Goal: Information Seeking & Learning: Check status

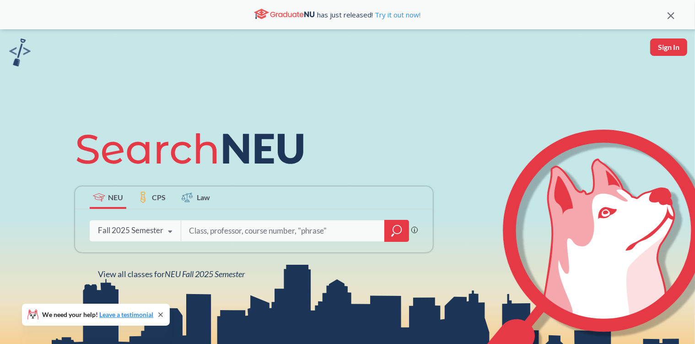
click at [668, 45] on button "Sign In" at bounding box center [669, 46] width 37 height 17
select select "US"
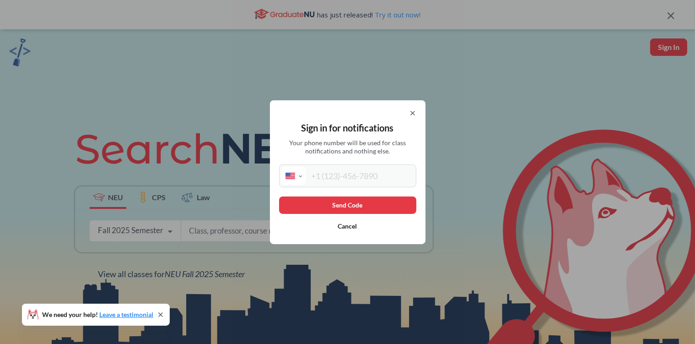
click at [387, 174] on input "tel" at bounding box center [360, 176] width 109 height 18
type input "[PHONE_NUMBER]"
click at [362, 201] on button "Send Code" at bounding box center [347, 204] width 137 height 17
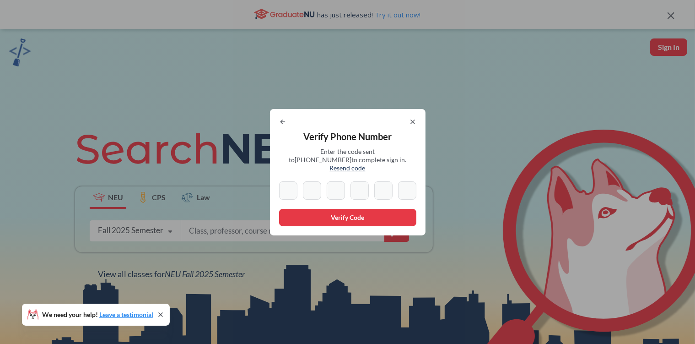
type input "3"
type input "5"
type input "3"
type input "1"
type input "6"
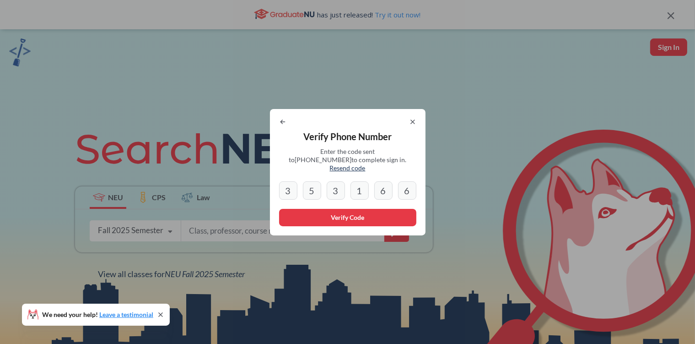
type input "6"
click at [330, 214] on button "Verify Code" at bounding box center [347, 217] width 137 height 17
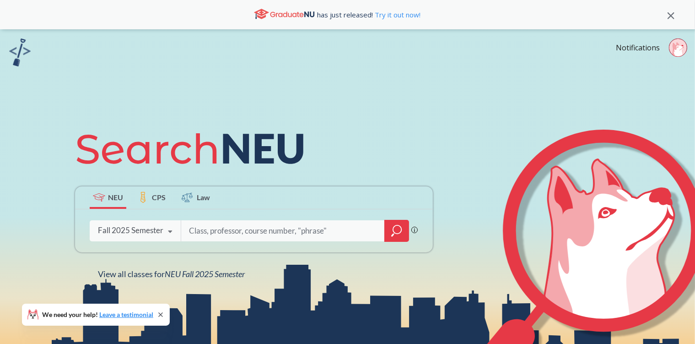
click at [229, 229] on input "search" at bounding box center [283, 230] width 190 height 19
type input "ACCT 2301"
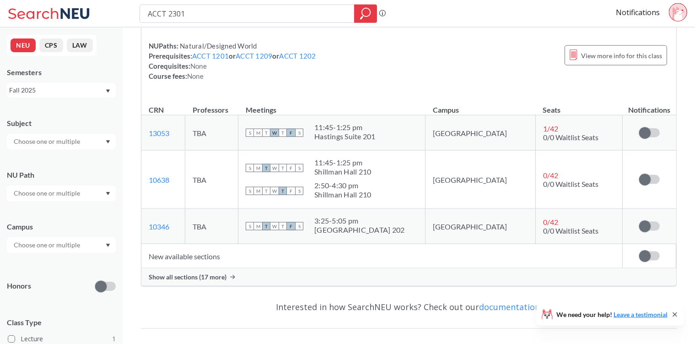
scroll to position [93, 0]
click at [376, 138] on div "Hastings Suite 201" at bounding box center [345, 137] width 61 height 9
click at [592, 137] on td "1 / 42 0/0 Waitlist Seats" at bounding box center [579, 133] width 87 height 35
click at [543, 137] on span "0/0 Waitlist Seats" at bounding box center [570, 138] width 55 height 9
click at [510, 64] on div "NUPaths: Natural/Designed World Prerequisites: ACCT 1201 or ACCT 1209 or ACCT 1…" at bounding box center [409, 62] width 521 height 40
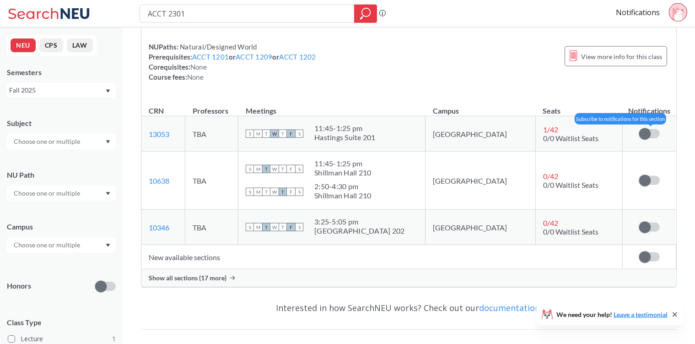
click at [655, 133] on label at bounding box center [650, 133] width 21 height 9
click at [640, 129] on input "checkbox" at bounding box center [640, 129] width 0 height 0
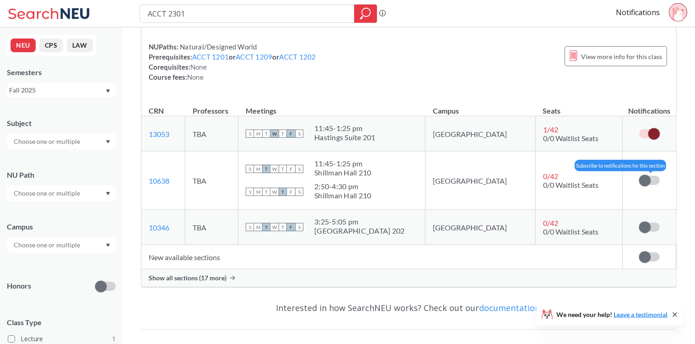
click at [653, 184] on label at bounding box center [650, 180] width 21 height 9
click at [640, 176] on input "checkbox" at bounding box center [640, 176] width 0 height 0
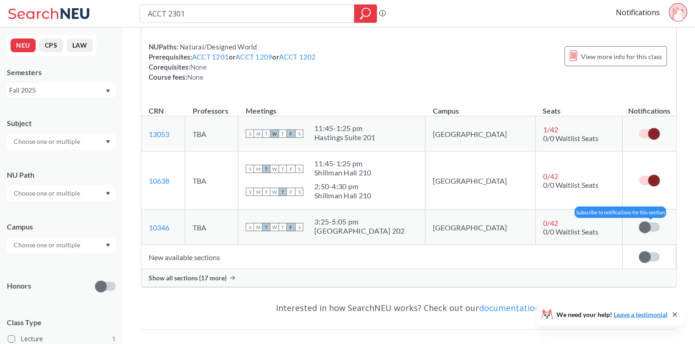
click at [654, 230] on label at bounding box center [650, 227] width 21 height 9
click at [640, 223] on input "checkbox" at bounding box center [640, 223] width 0 height 0
click at [654, 230] on span at bounding box center [654, 227] width 11 height 11
click at [640, 223] on input "checkbox" at bounding box center [640, 223] width 0 height 0
click at [226, 277] on div "Show all sections (17 more)" at bounding box center [408, 277] width 535 height 17
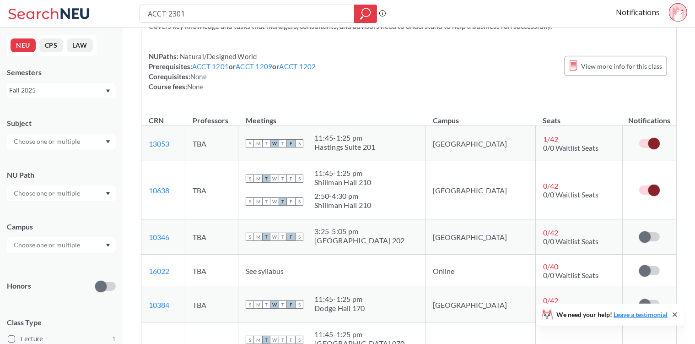
scroll to position [87, 0]
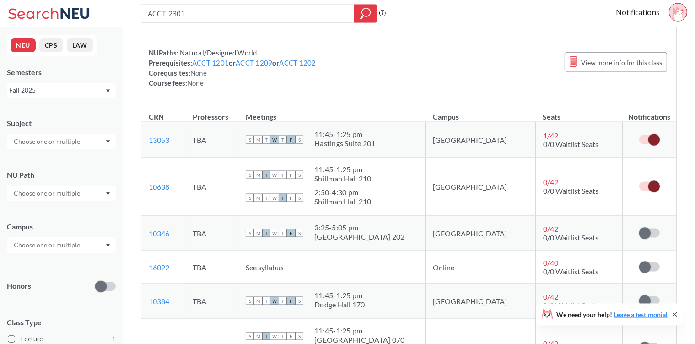
click at [543, 137] on span "1 / 42" at bounding box center [550, 135] width 15 height 9
click at [646, 140] on label at bounding box center [650, 139] width 21 height 9
click at [640, 135] on input "checkbox" at bounding box center [640, 135] width 0 height 0
click at [644, 185] on label at bounding box center [650, 186] width 21 height 9
click at [640, 182] on input "checkbox" at bounding box center [640, 182] width 0 height 0
